Goal: Information Seeking & Learning: Learn about a topic

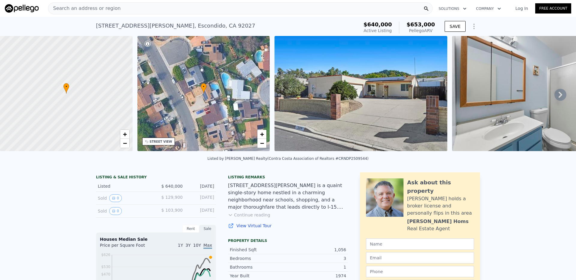
click at [191, 9] on div "Search an address or region" at bounding box center [240, 8] width 384 height 12
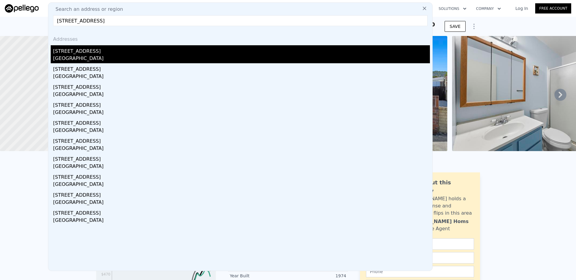
type input "[STREET_ADDRESS]"
click at [77, 56] on div "[GEOGRAPHIC_DATA]" at bounding box center [241, 59] width 377 height 8
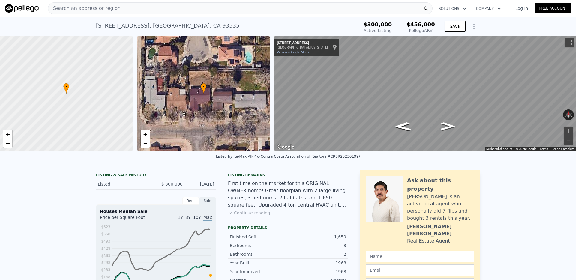
click at [174, 11] on div "Search an address or region" at bounding box center [240, 8] width 384 height 12
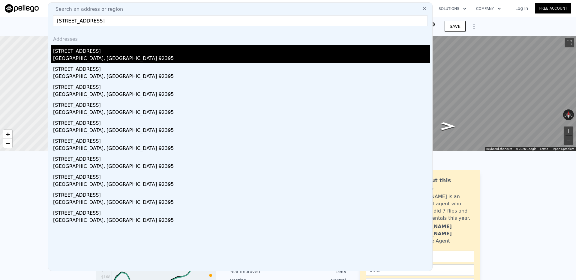
type input "[STREET_ADDRESS]"
click at [120, 55] on div "[GEOGRAPHIC_DATA], [GEOGRAPHIC_DATA] 92395" at bounding box center [241, 59] width 377 height 8
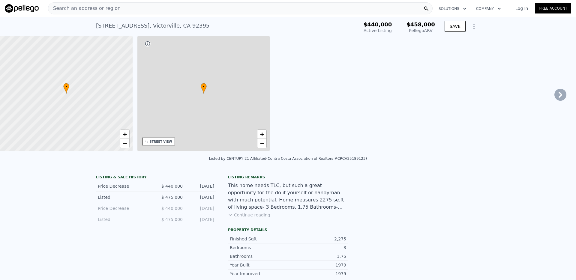
type input "1.75"
type input "3"
type input "1632"
type input "2216"
type input "10270"
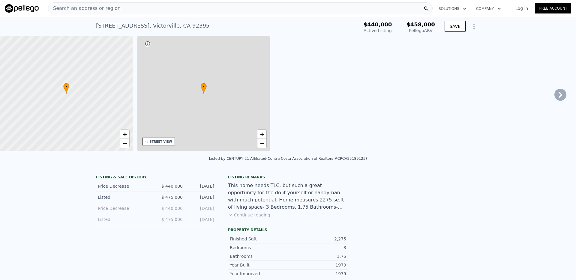
type input "30500"
type input "$ 458,000"
type input "4"
type input "-$ 30,201"
